Goal: Navigation & Orientation: Find specific page/section

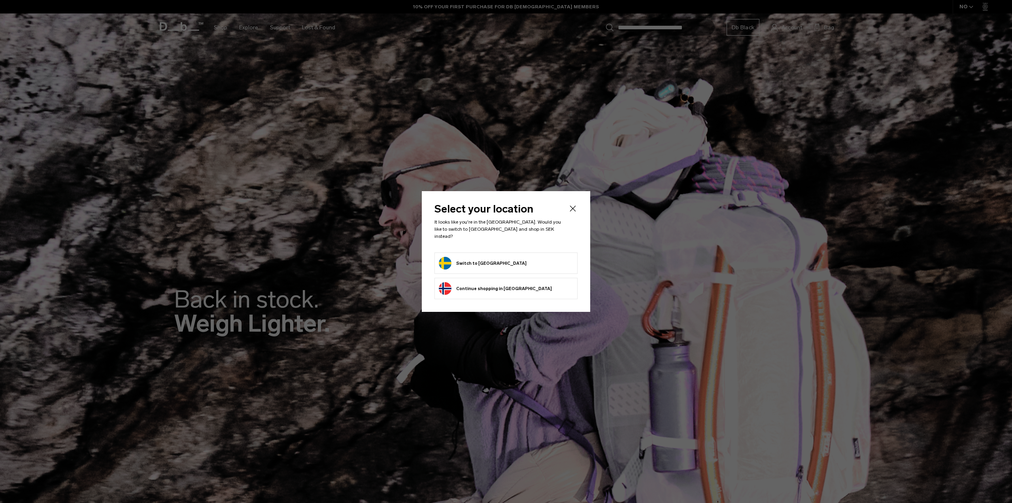
click at [494, 258] on body "Skip to content BUY NOW, PAY LATER WITH [PERSON_NAME] 10% OFF YOUR FIRST PURCHA…" at bounding box center [506, 251] width 1012 height 503
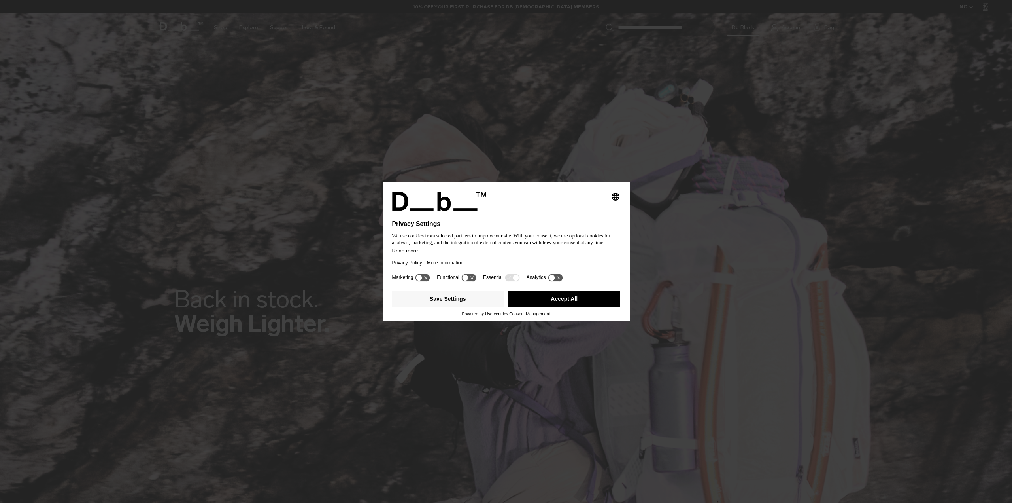
click at [563, 297] on button "Accept All" at bounding box center [564, 299] width 112 height 16
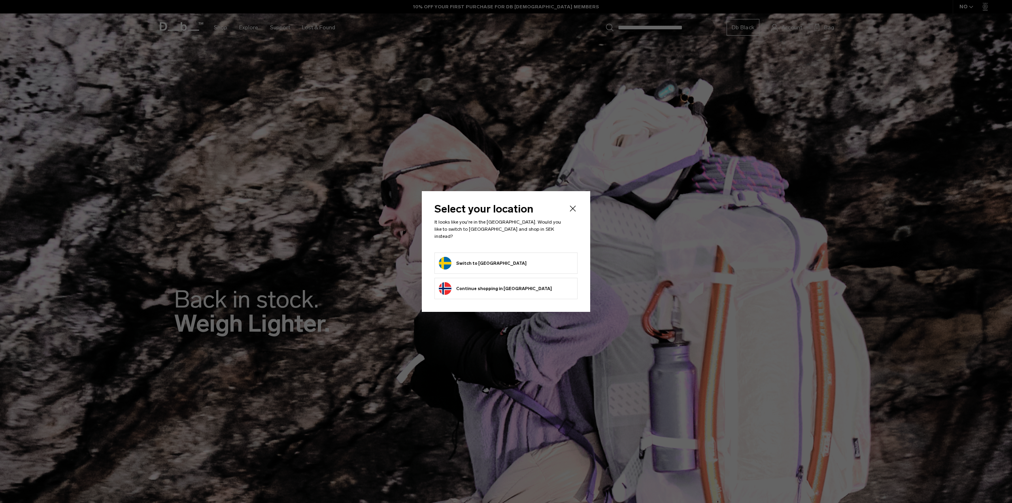
click at [506, 264] on form "Switch to [GEOGRAPHIC_DATA]" at bounding box center [506, 263] width 134 height 13
click at [463, 257] on button "Switch to [GEOGRAPHIC_DATA]" at bounding box center [483, 263] width 88 height 13
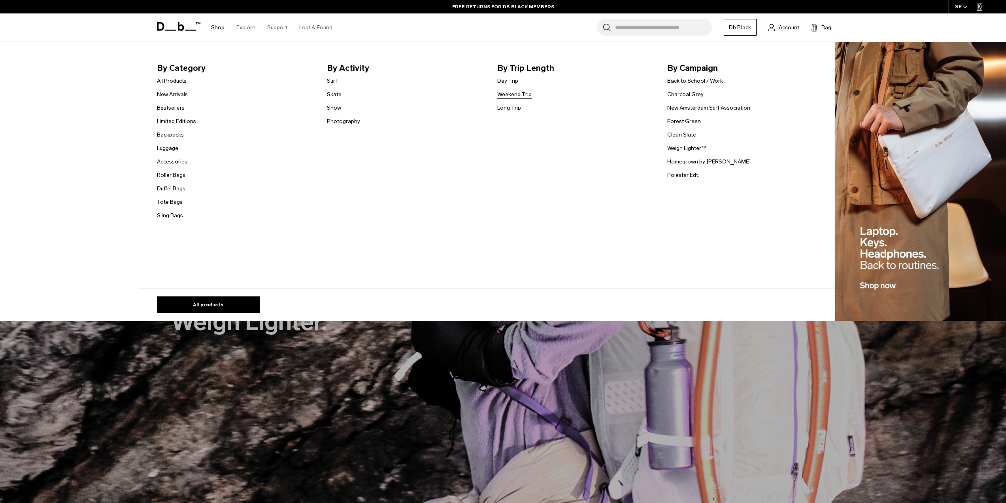
click at [521, 94] on link "Weekend Trip" at bounding box center [514, 94] width 34 height 8
